Goal: Information Seeking & Learning: Learn about a topic

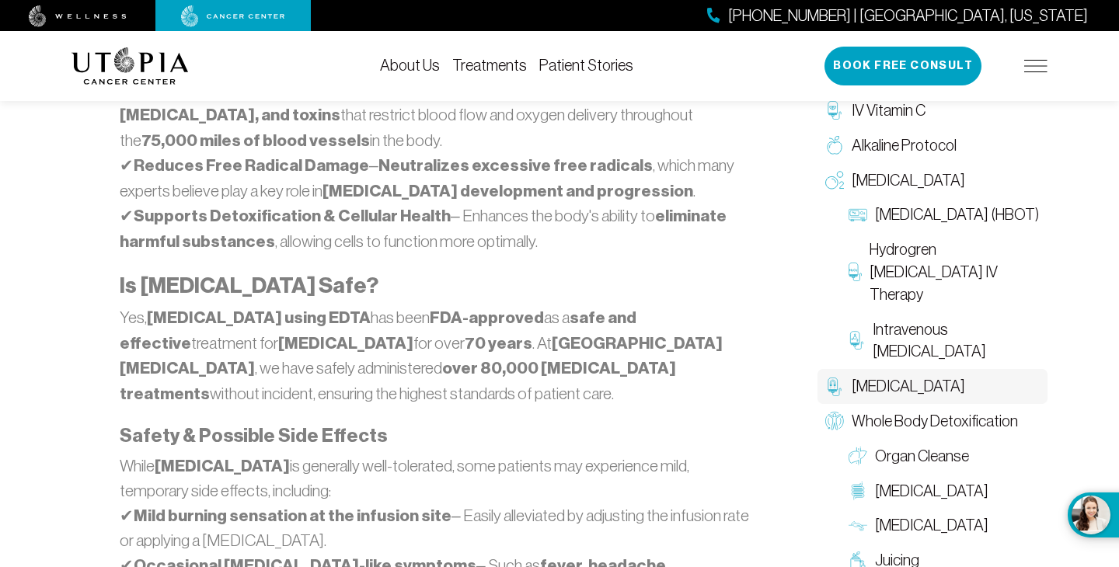
scroll to position [1310, 0]
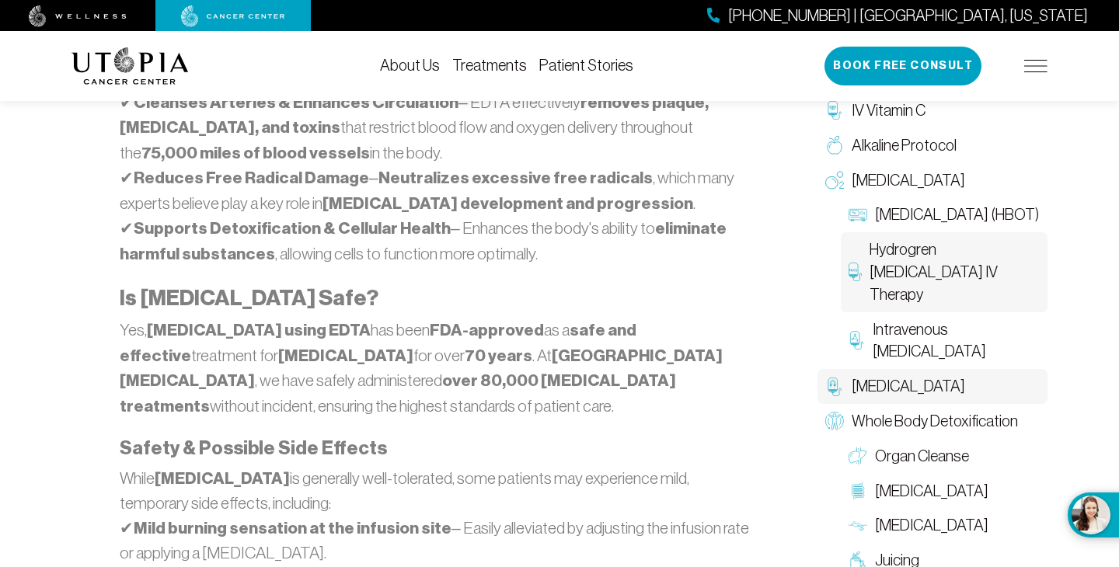
click at [991, 284] on span "Hydrogren [MEDICAL_DATA] IV Therapy" at bounding box center [954, 271] width 170 height 67
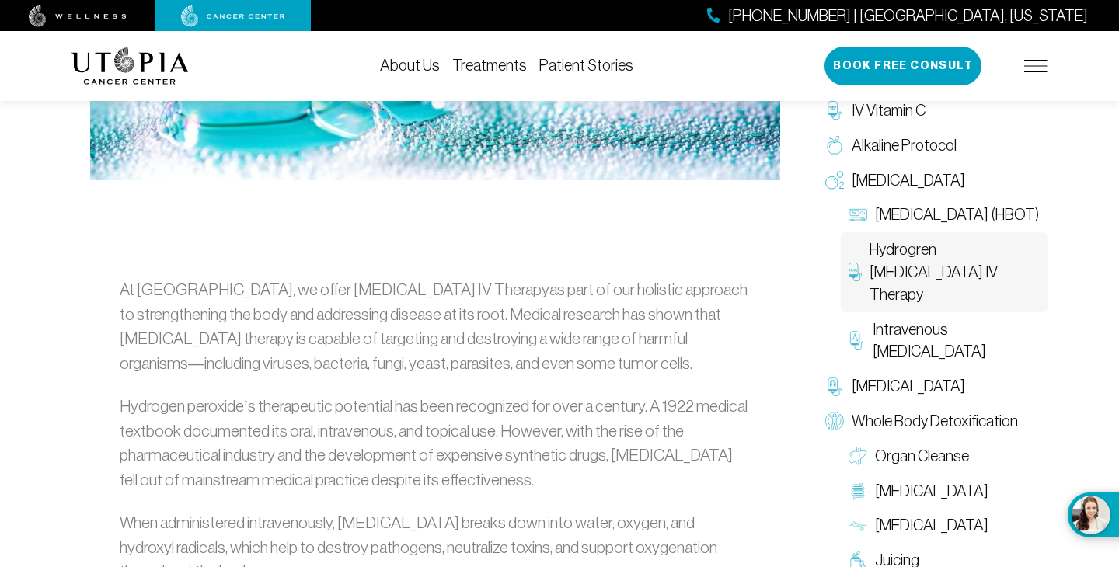
scroll to position [681, 0]
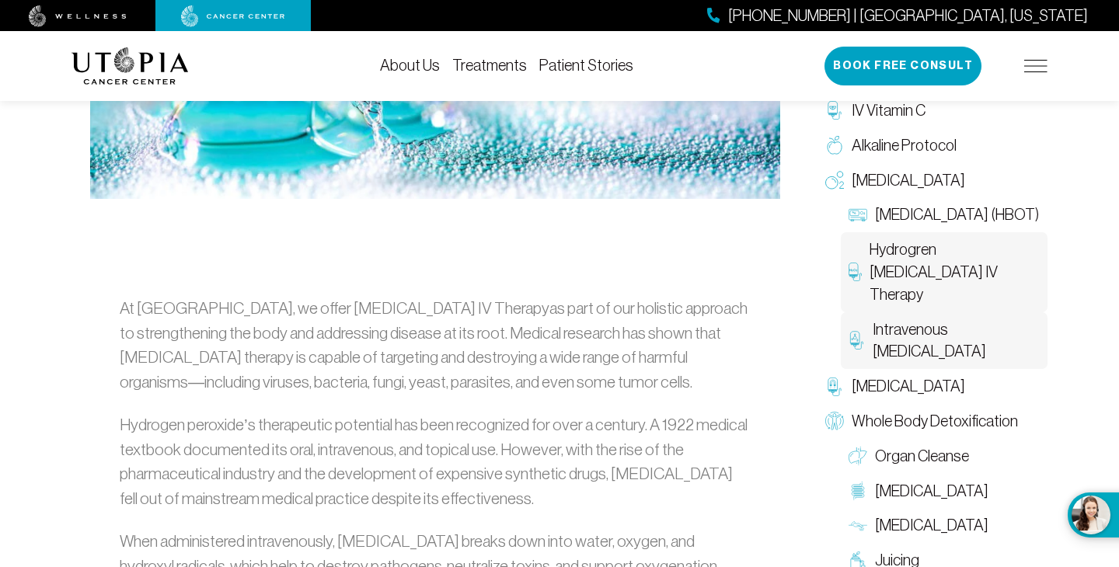
click at [908, 328] on span "Intravenous [MEDICAL_DATA]" at bounding box center [955, 340] width 167 height 45
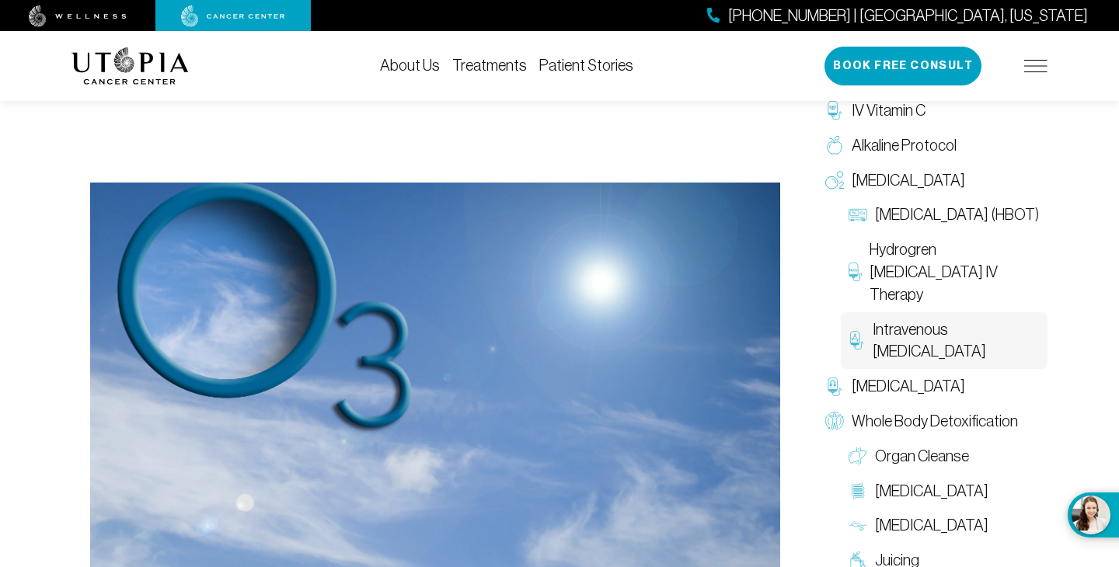
scroll to position [490, 0]
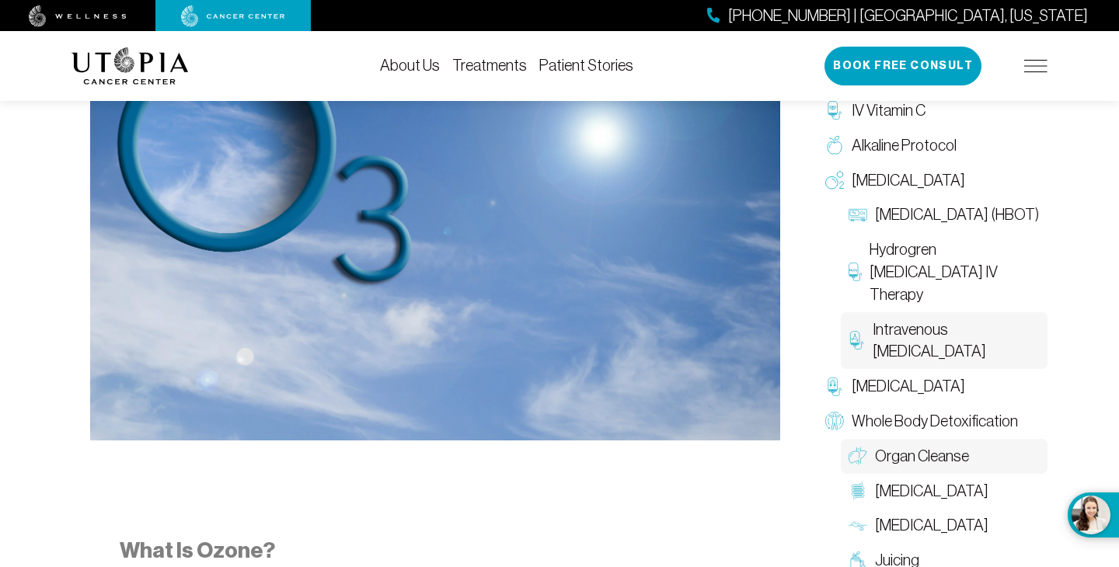
click at [1021, 458] on link "Organ Cleanse" at bounding box center [943, 456] width 207 height 35
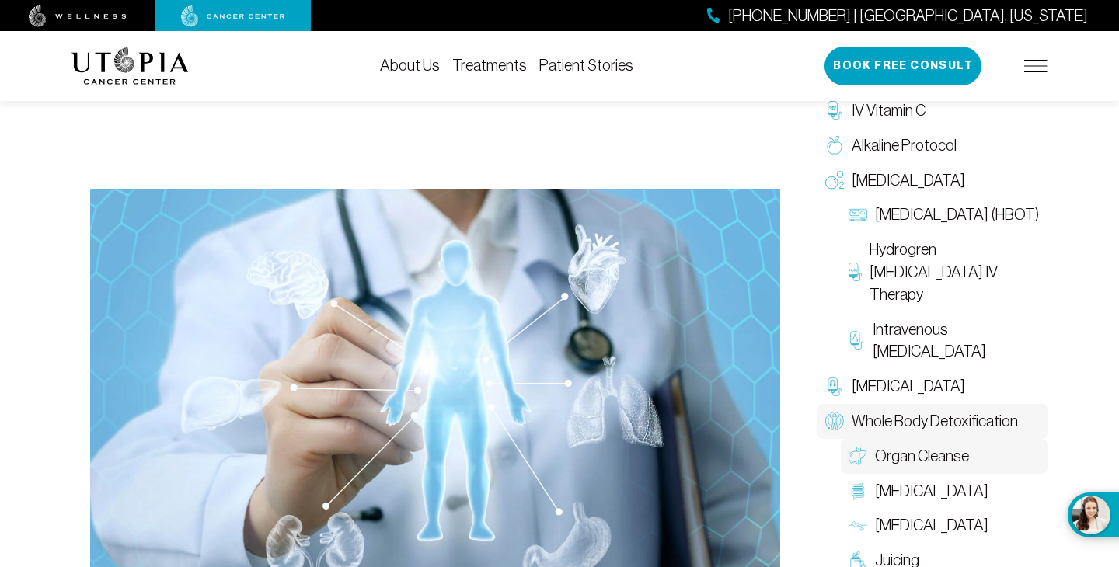
scroll to position [360, 0]
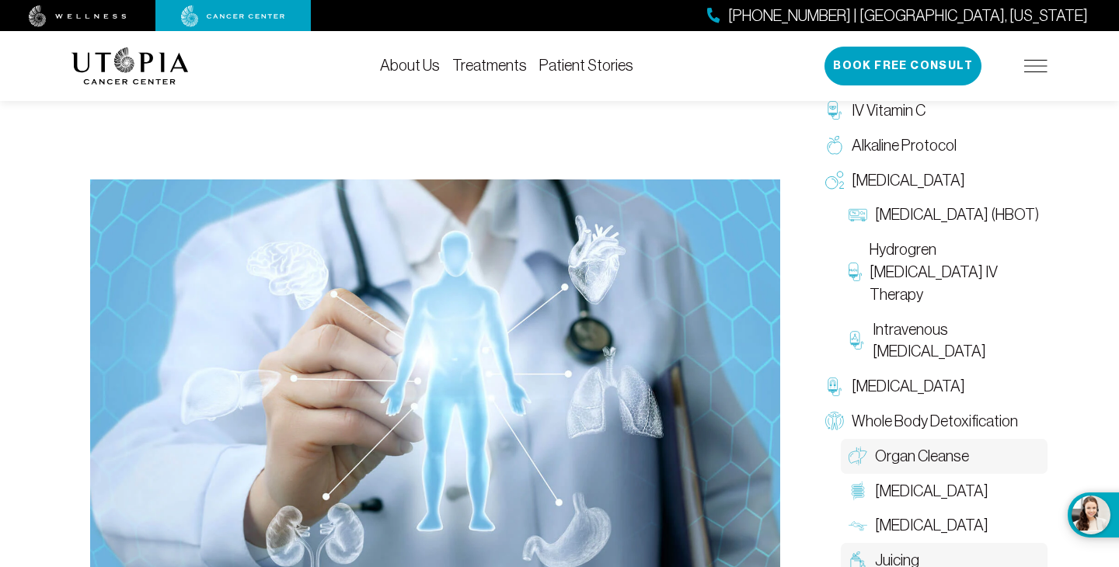
click at [893, 558] on span "Juicing" at bounding box center [897, 560] width 44 height 23
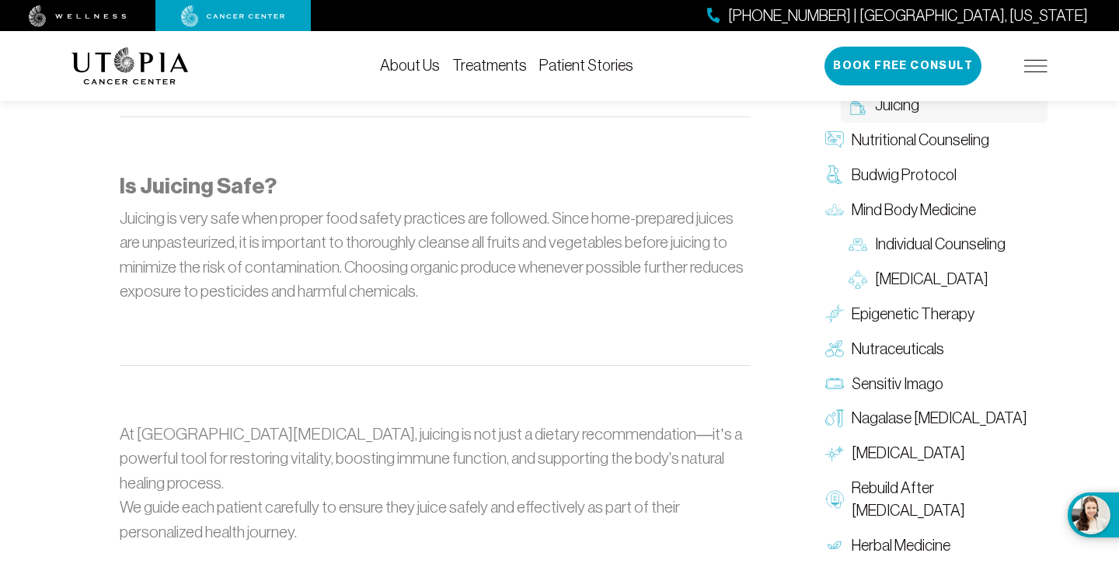
scroll to position [1898, 0]
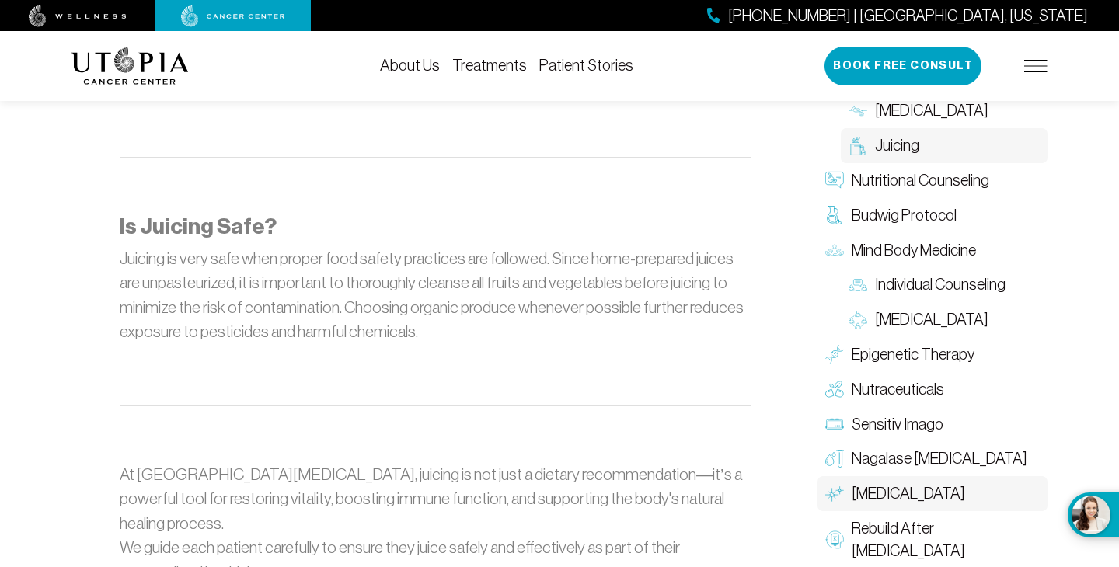
click at [954, 476] on link "[MEDICAL_DATA]" at bounding box center [932, 493] width 230 height 35
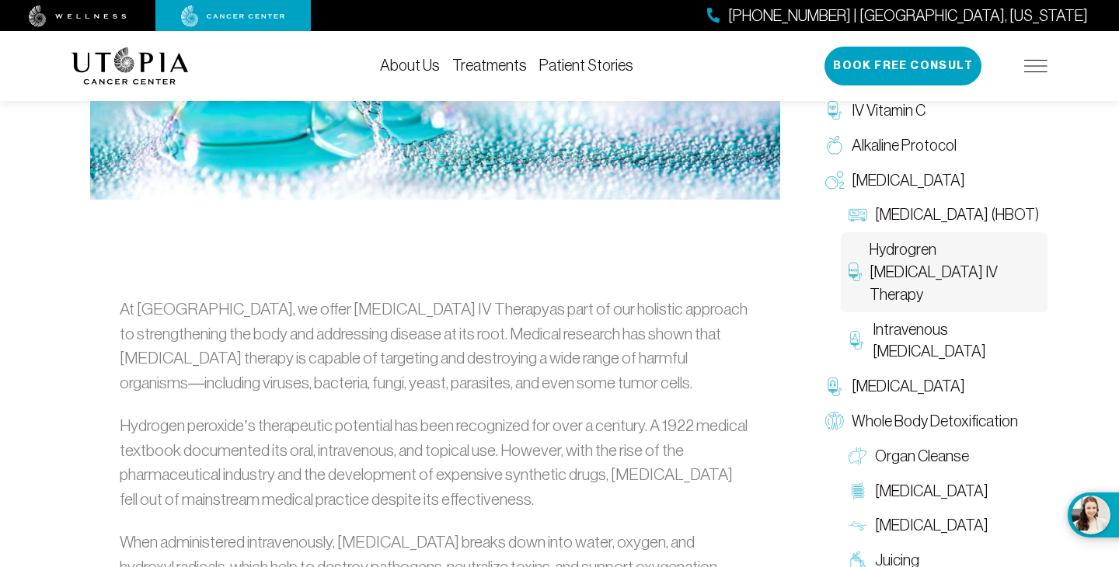
scroll to position [681, 0]
